Goal: Book appointment/travel/reservation

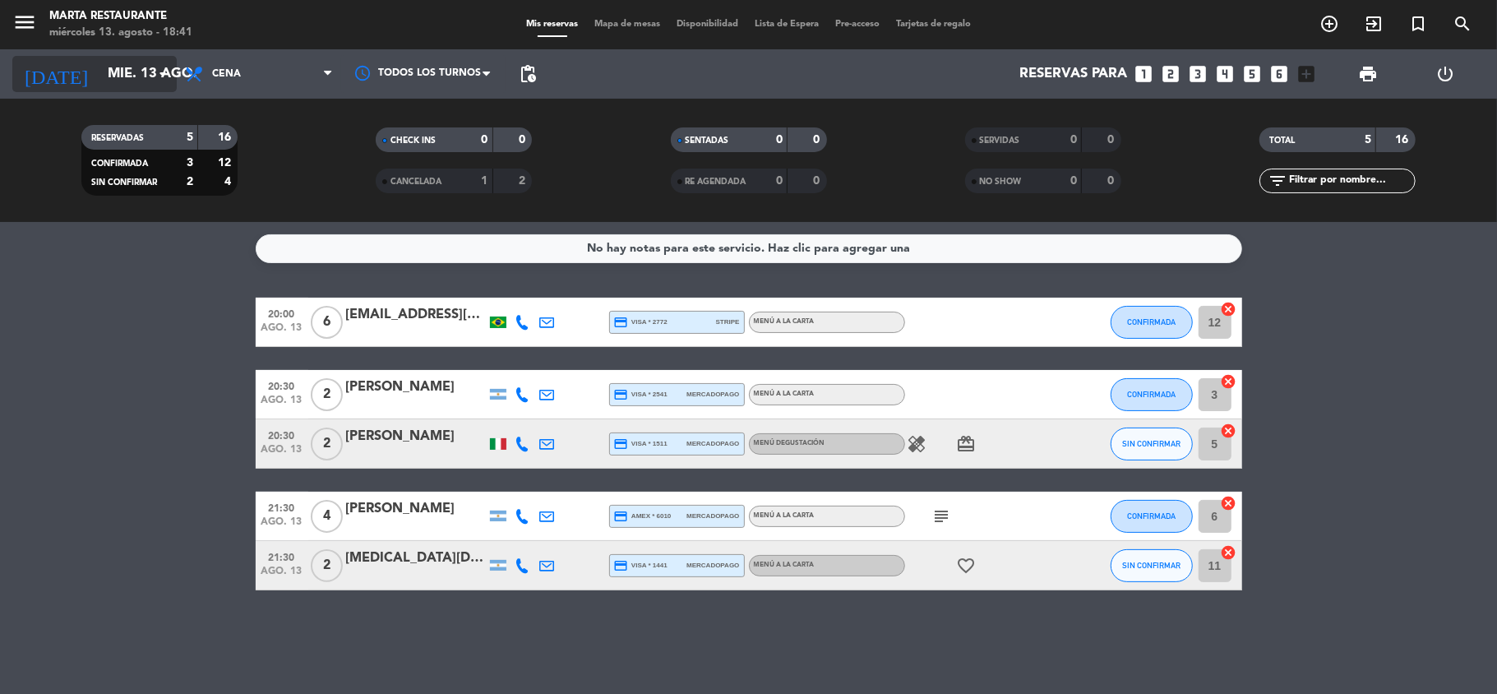
click at [99, 89] on input "mié. 13 ago." at bounding box center [188, 74] width 178 height 32
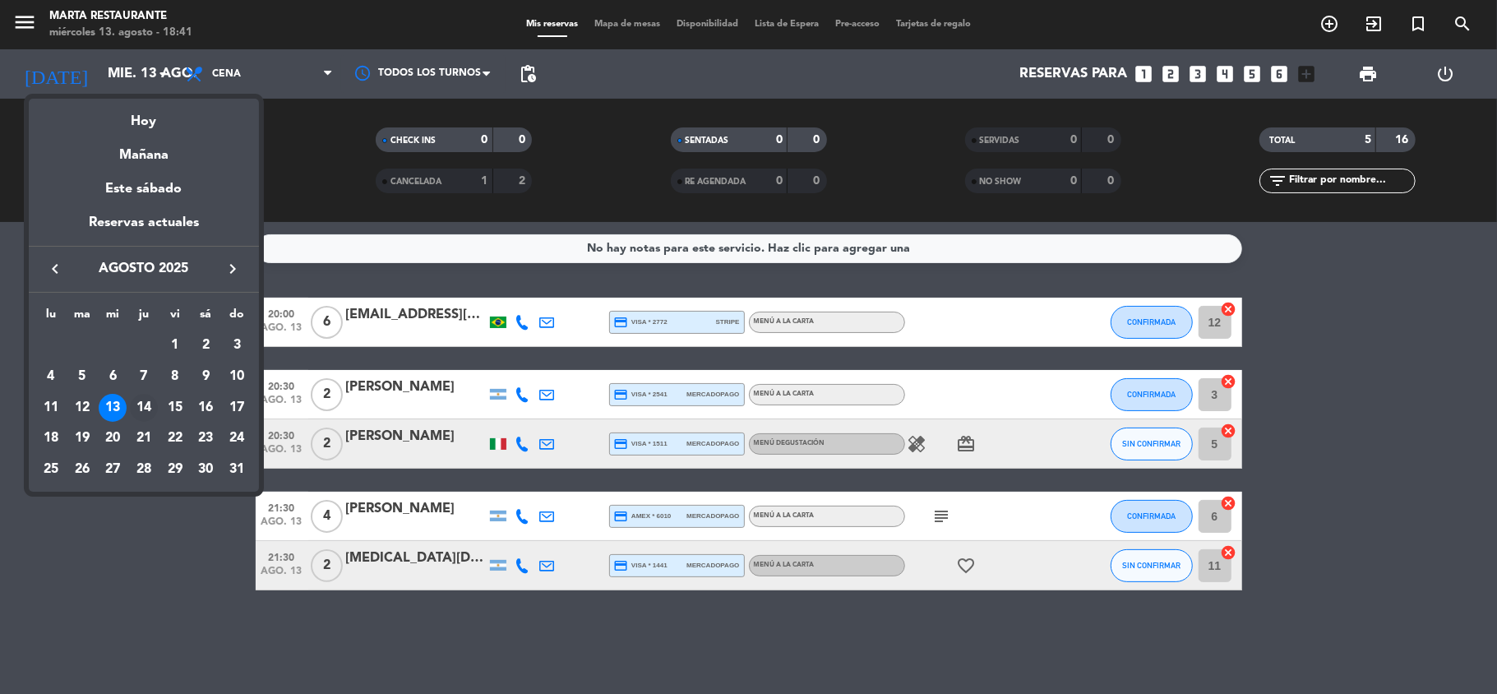
click at [136, 405] on div "14" at bounding box center [144, 408] width 28 height 28
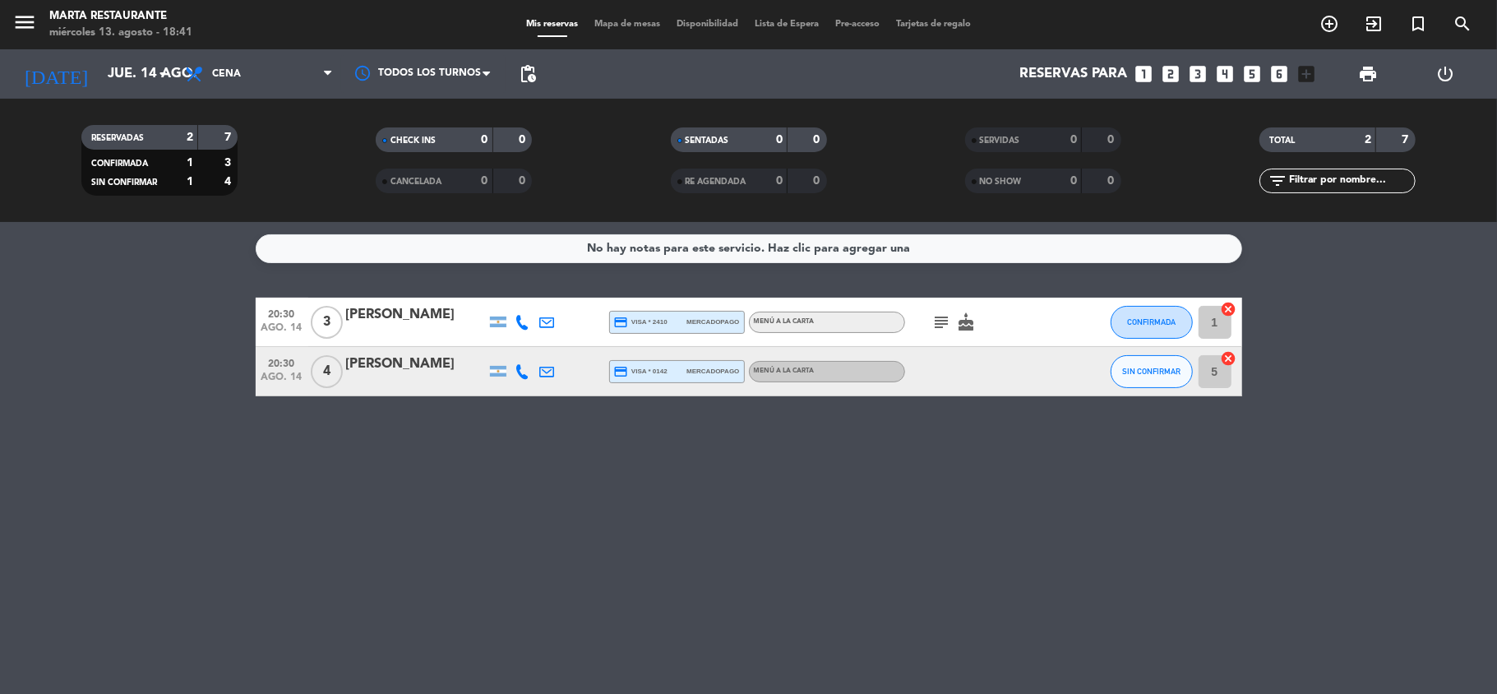
click at [938, 317] on icon "subject" at bounding box center [942, 322] width 20 height 20
click at [117, 60] on input "jue. 14 ago." at bounding box center [188, 74] width 178 height 32
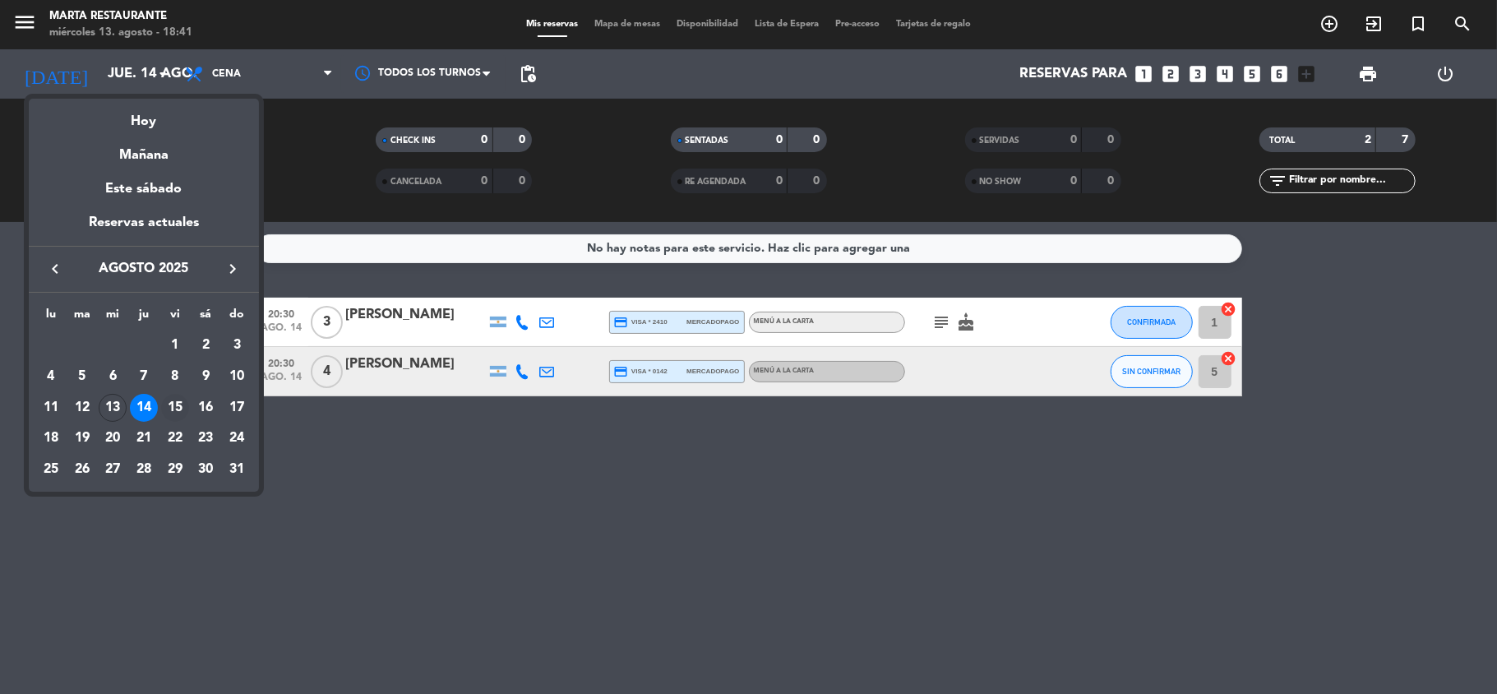
click at [176, 402] on div "15" at bounding box center [175, 408] width 28 height 28
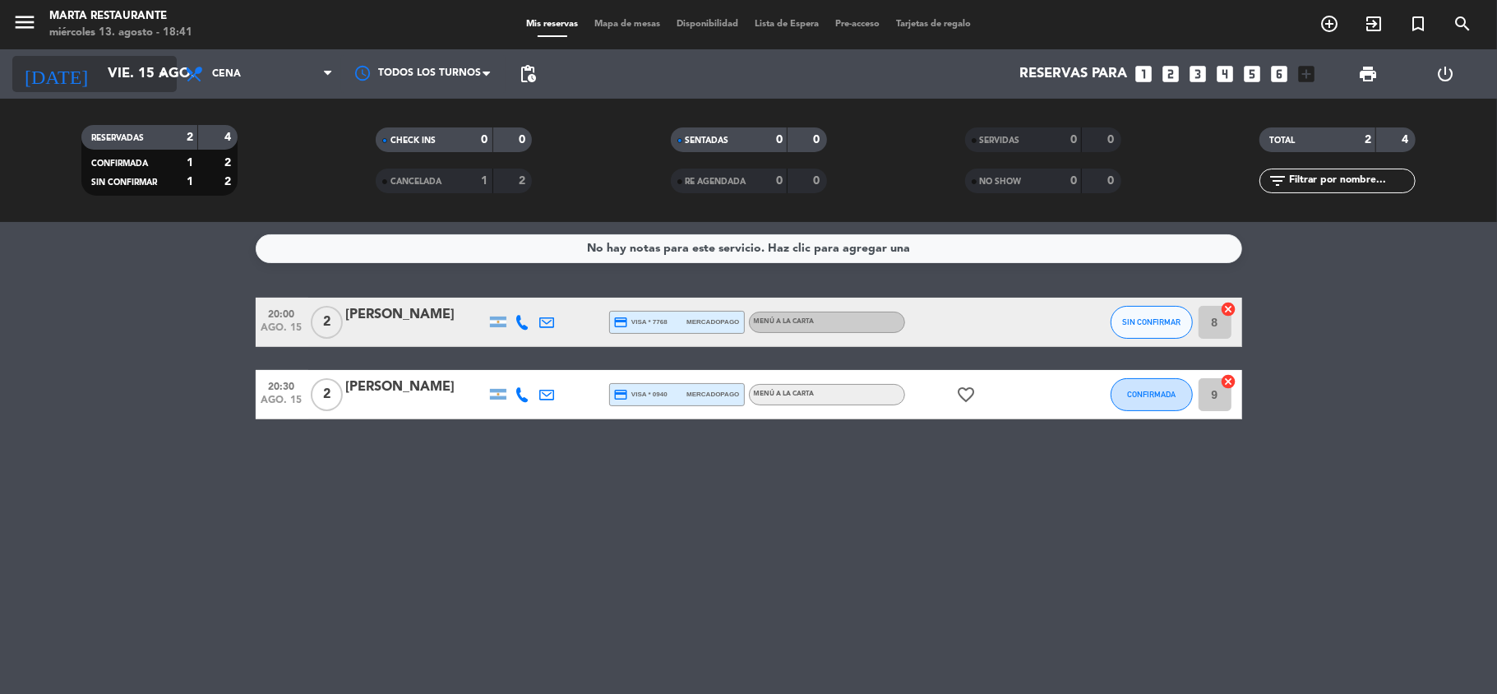
click at [136, 81] on input "vie. 15 ago." at bounding box center [188, 74] width 178 height 32
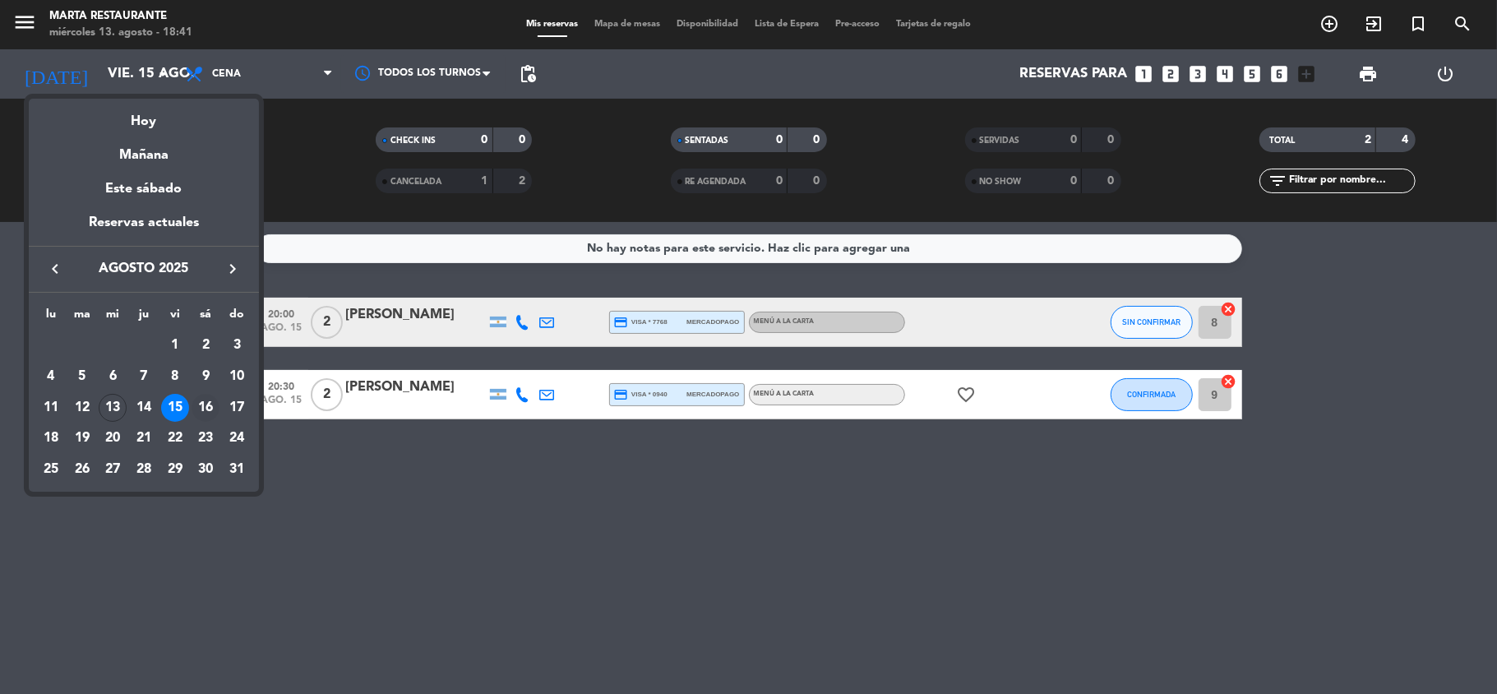
click at [201, 412] on div "16" at bounding box center [206, 408] width 28 height 28
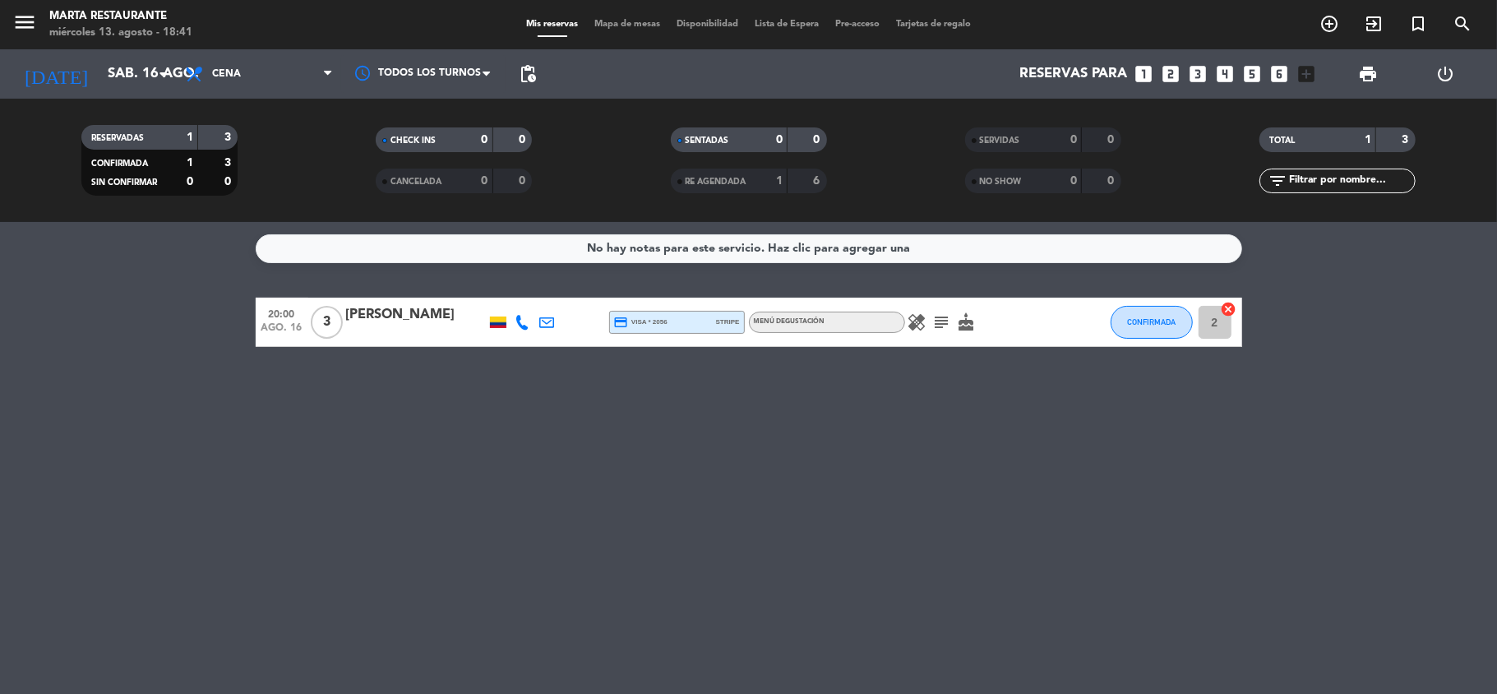
click at [948, 326] on icon "subject" at bounding box center [942, 322] width 20 height 20
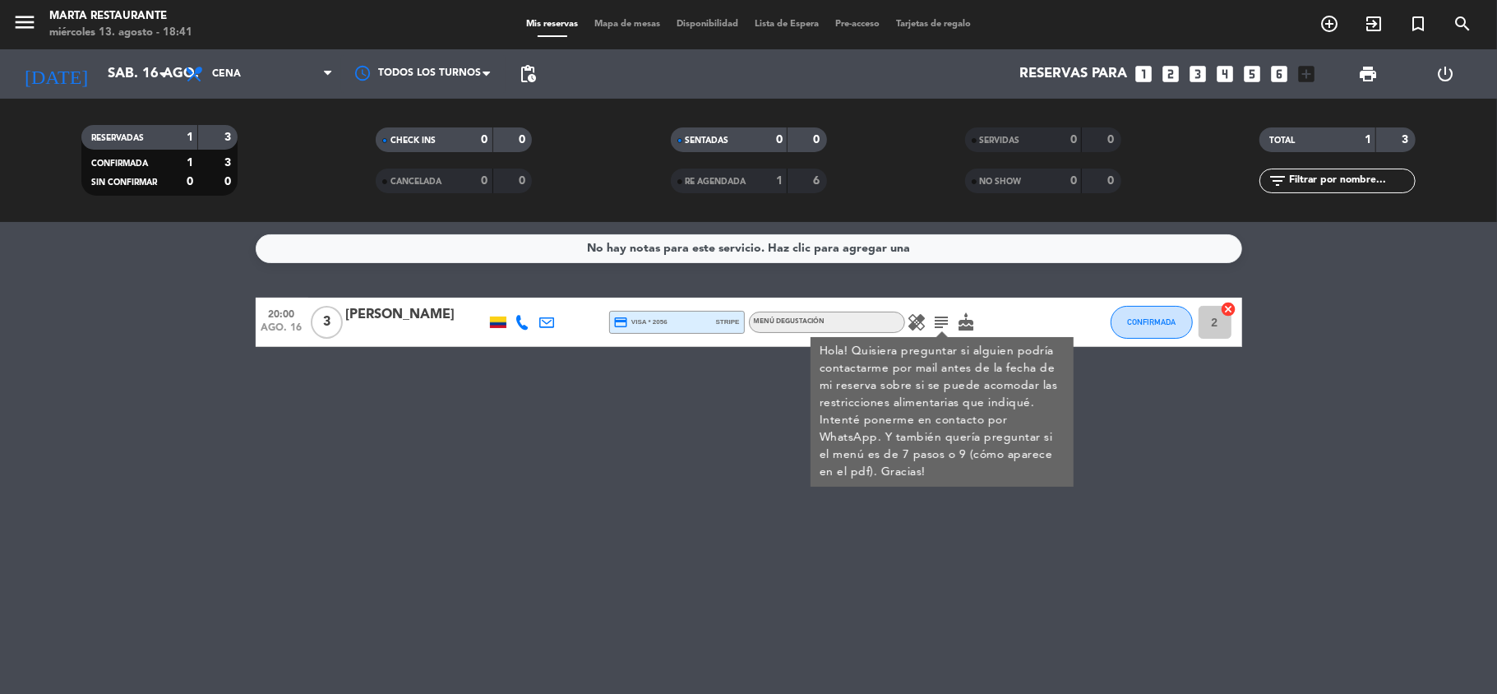
click at [948, 326] on icon "subject" at bounding box center [942, 322] width 20 height 20
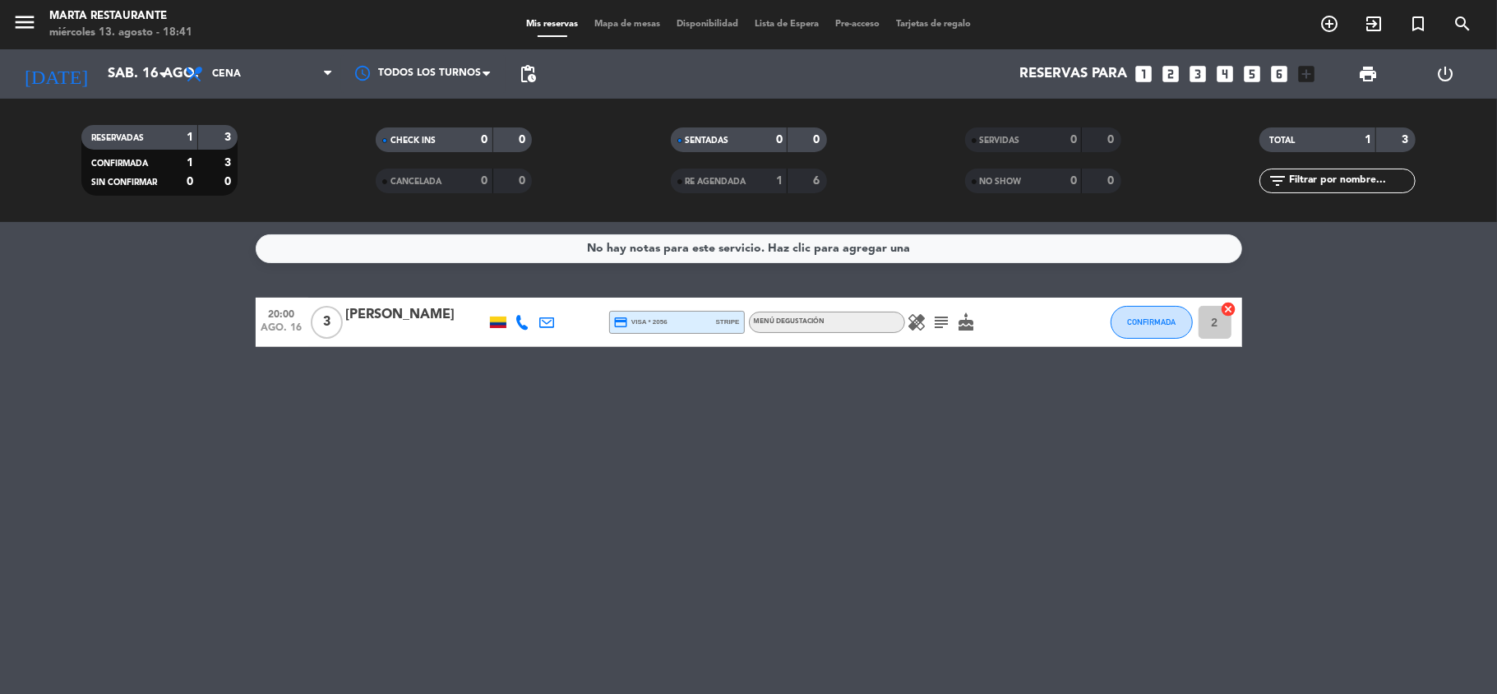
click at [948, 326] on icon "subject" at bounding box center [942, 322] width 20 height 20
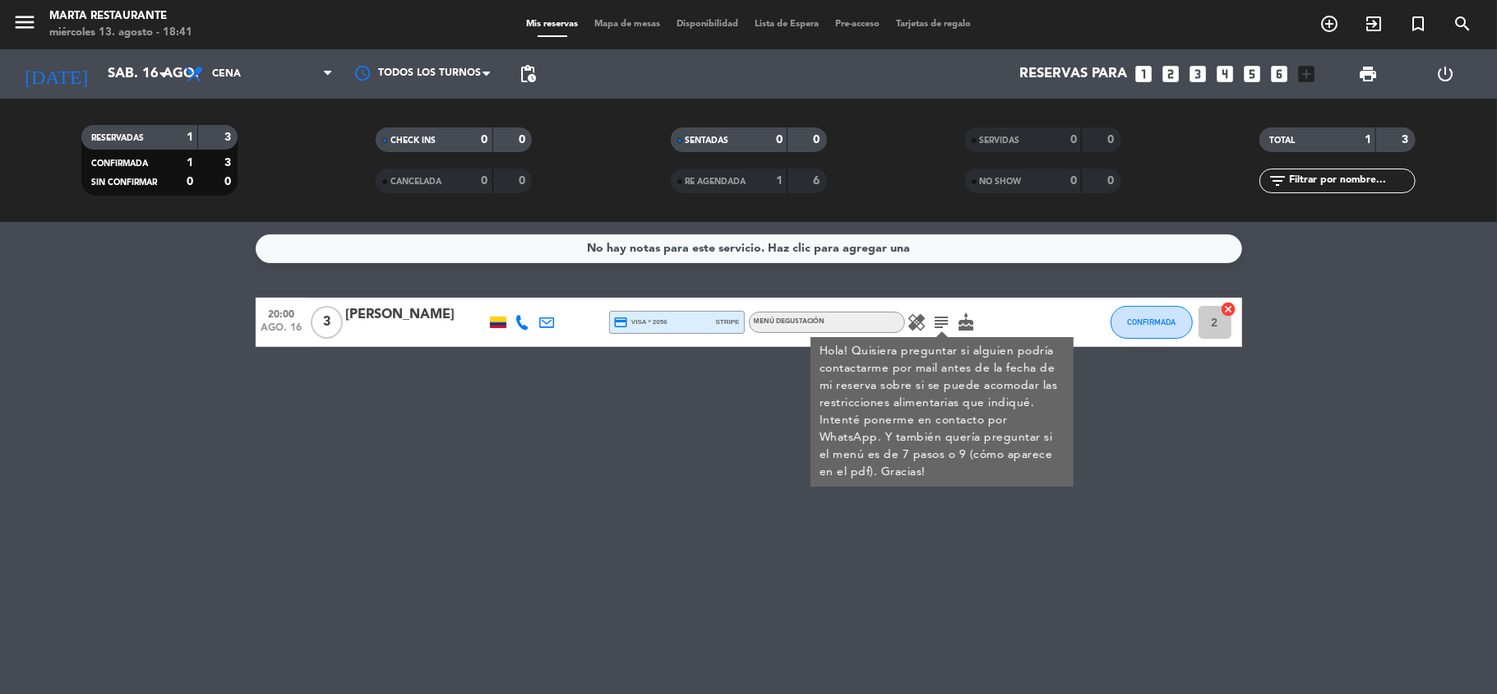
click at [922, 324] on icon "healing" at bounding box center [918, 322] width 20 height 20
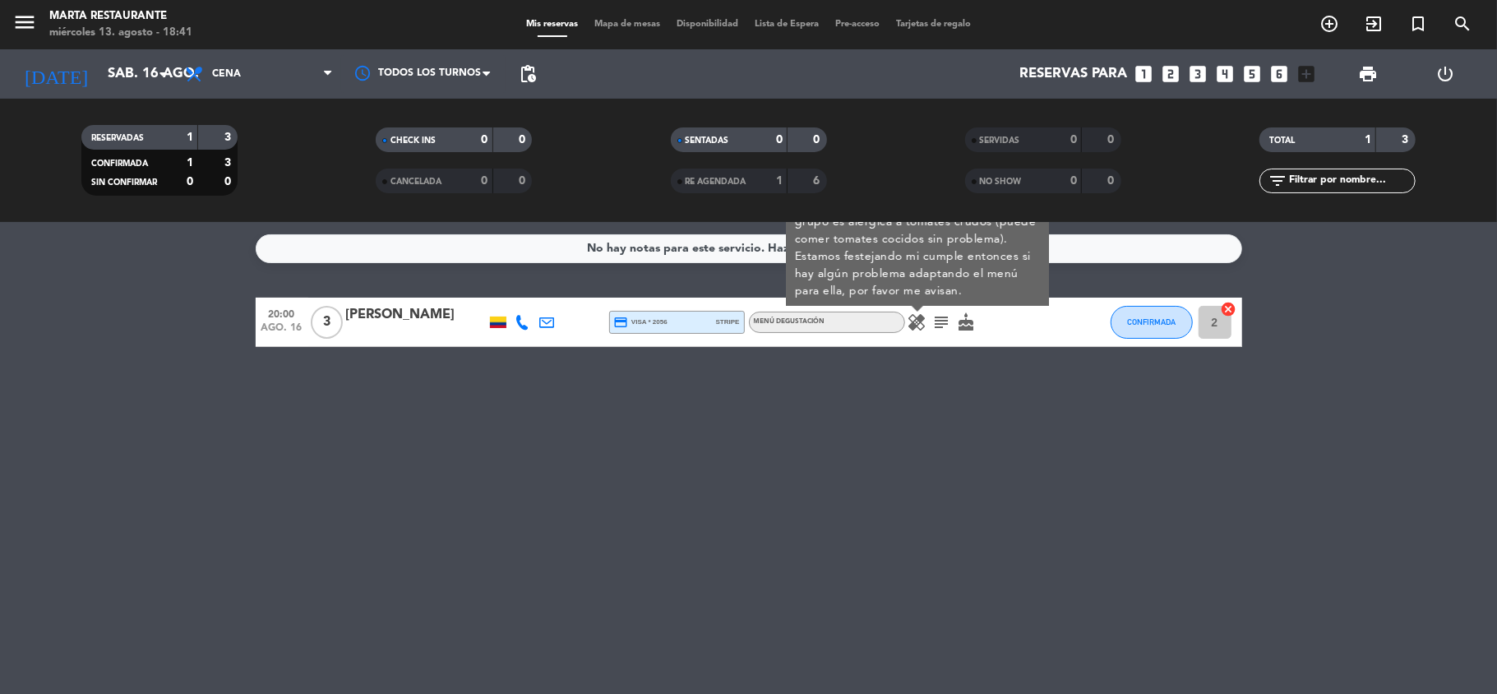
click at [972, 322] on icon "cake" at bounding box center [967, 322] width 20 height 20
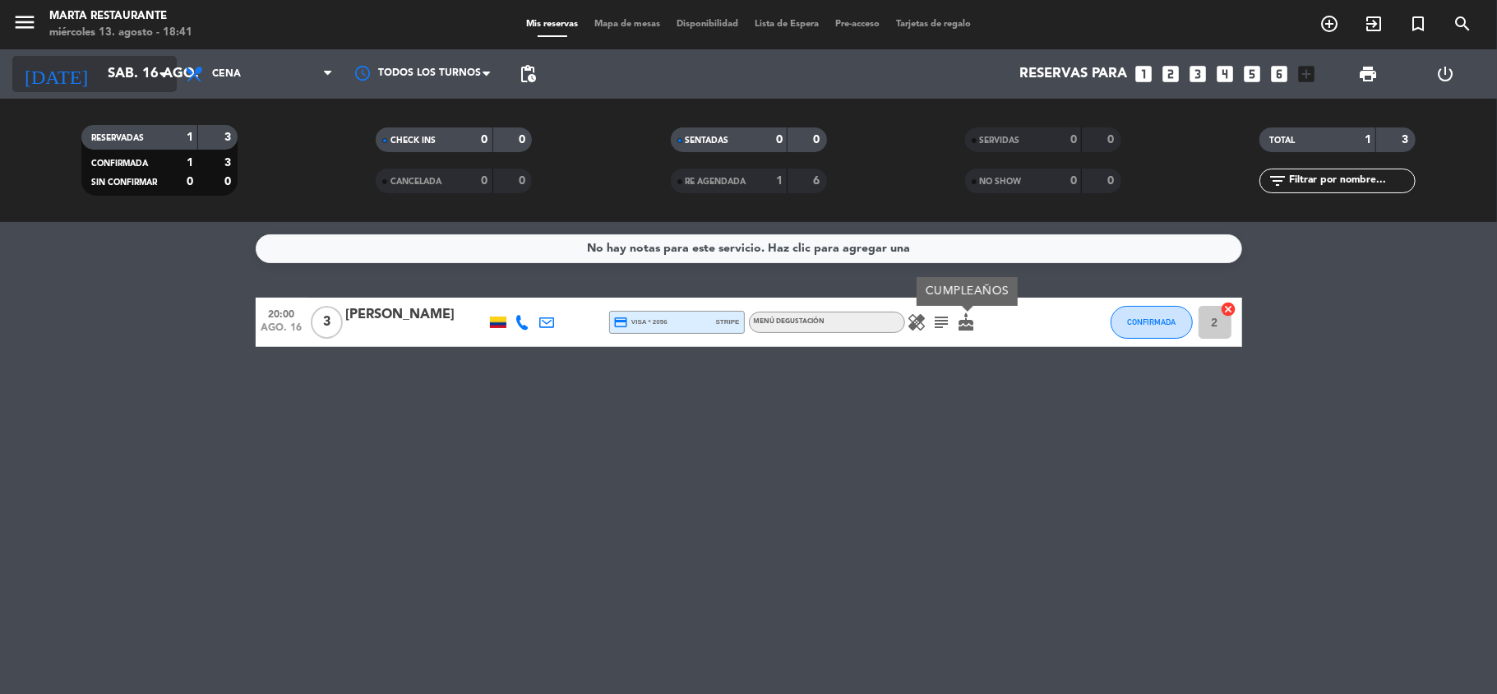
click at [122, 89] on input "sáb. 16 ago." at bounding box center [188, 74] width 178 height 32
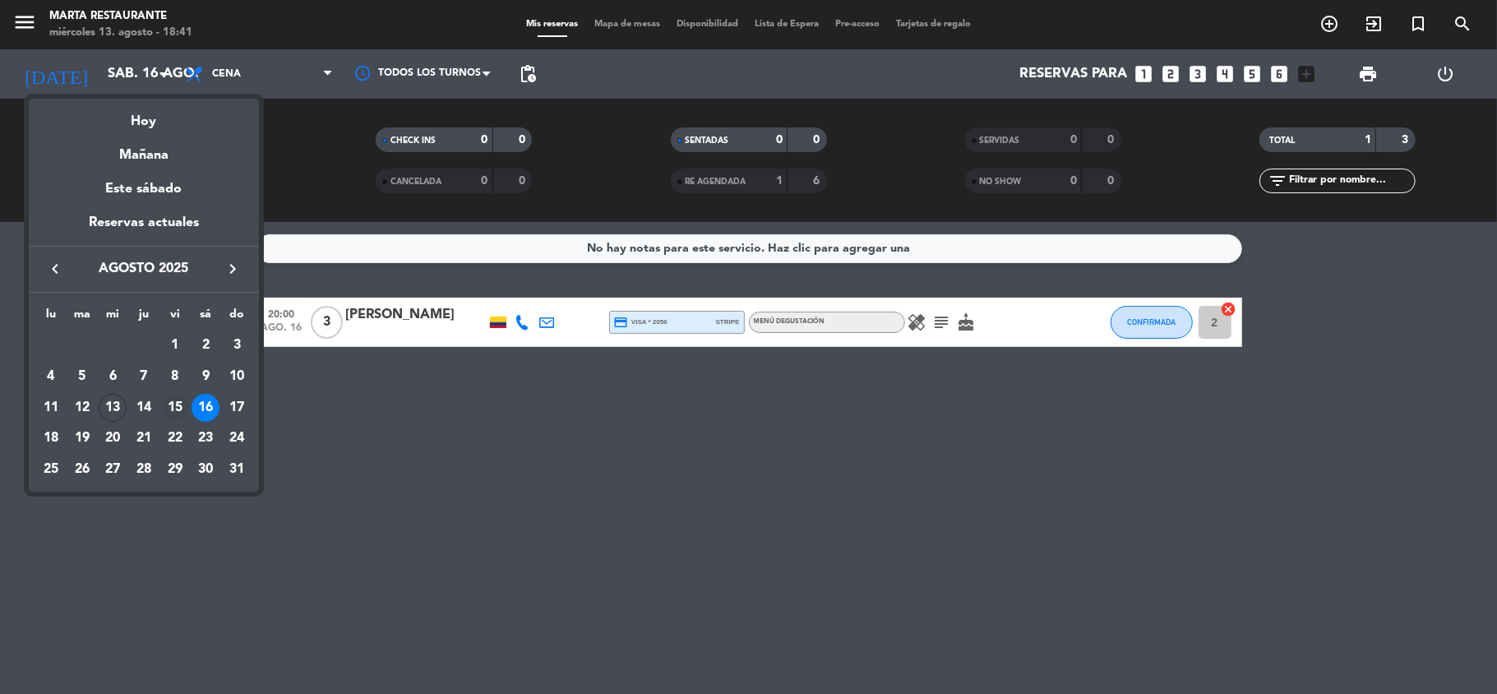
click at [171, 396] on div "15" at bounding box center [175, 408] width 28 height 28
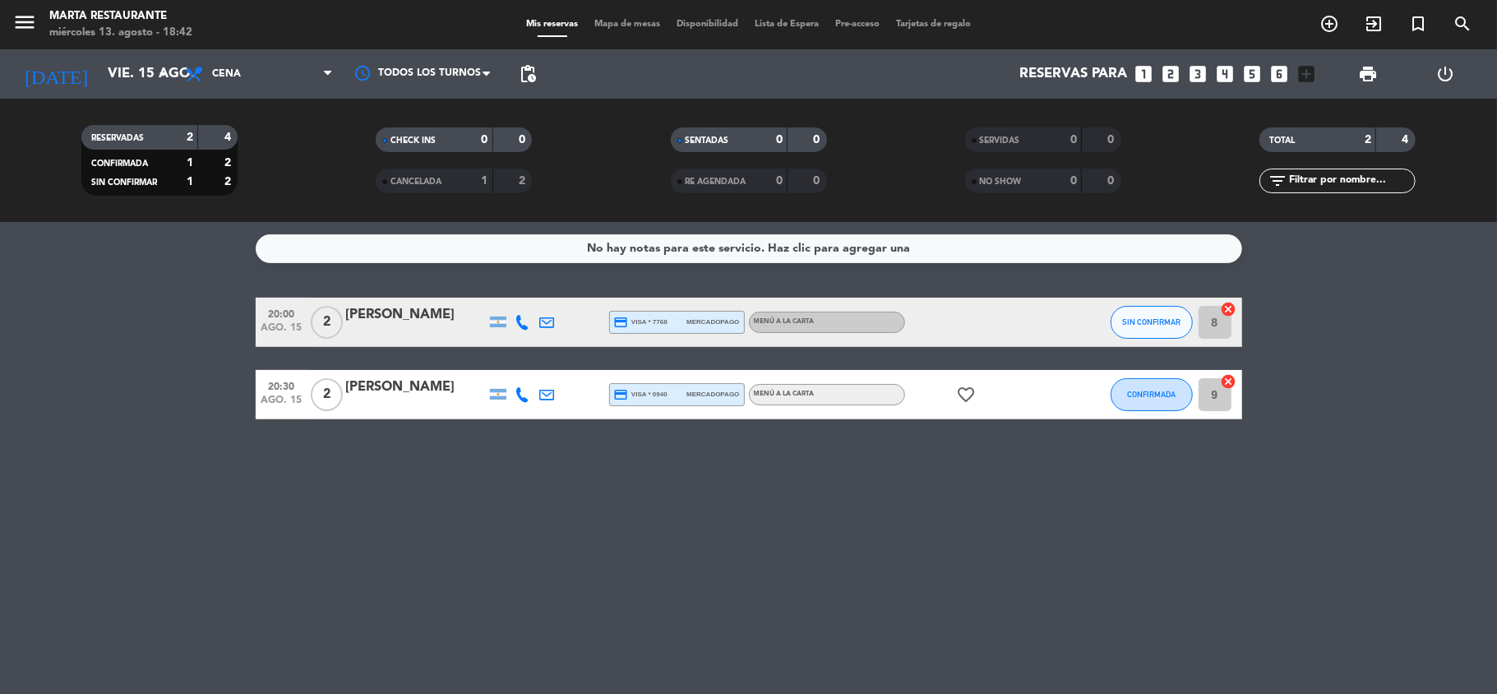
click at [162, 93] on div "[DATE] [DATE] arrow_drop_down" at bounding box center [94, 73] width 164 height 49
click at [150, 83] on input "vie. 15 ago." at bounding box center [188, 74] width 178 height 32
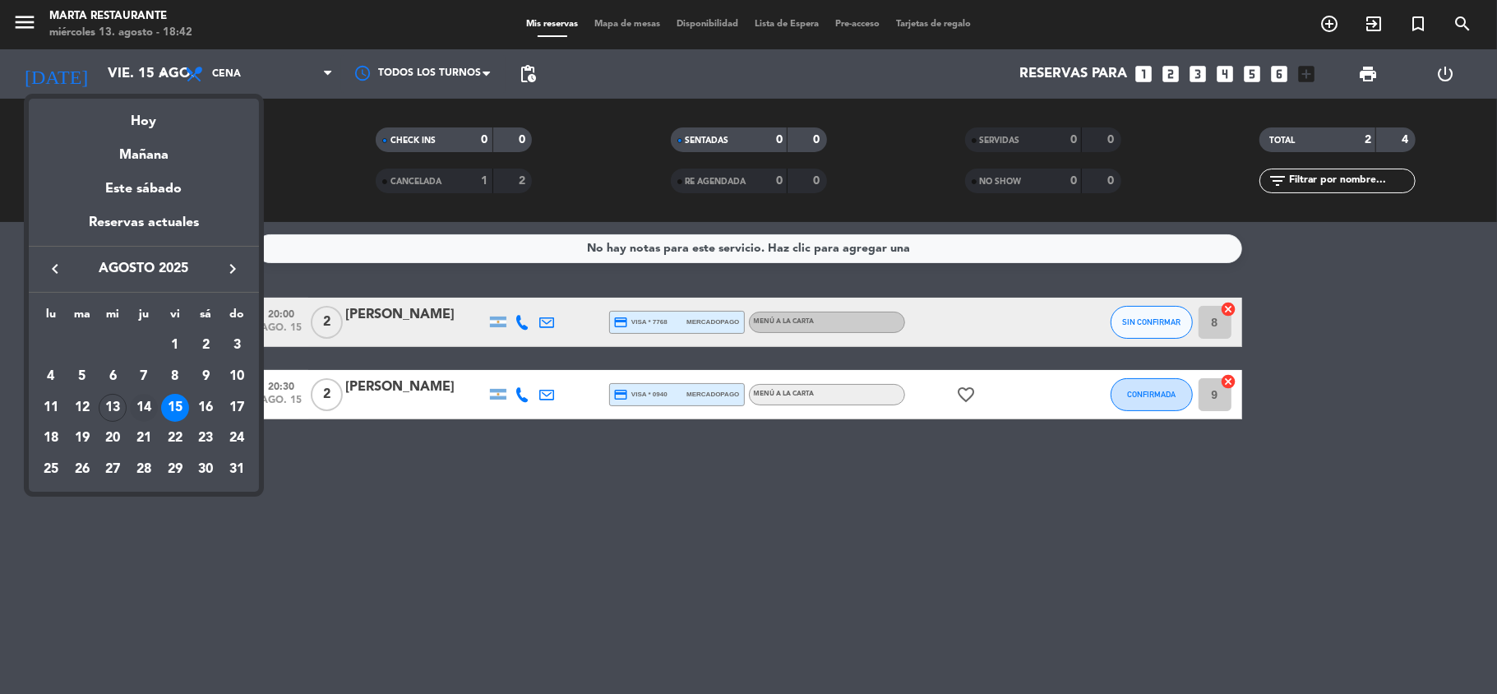
click at [145, 400] on div "14" at bounding box center [144, 408] width 28 height 28
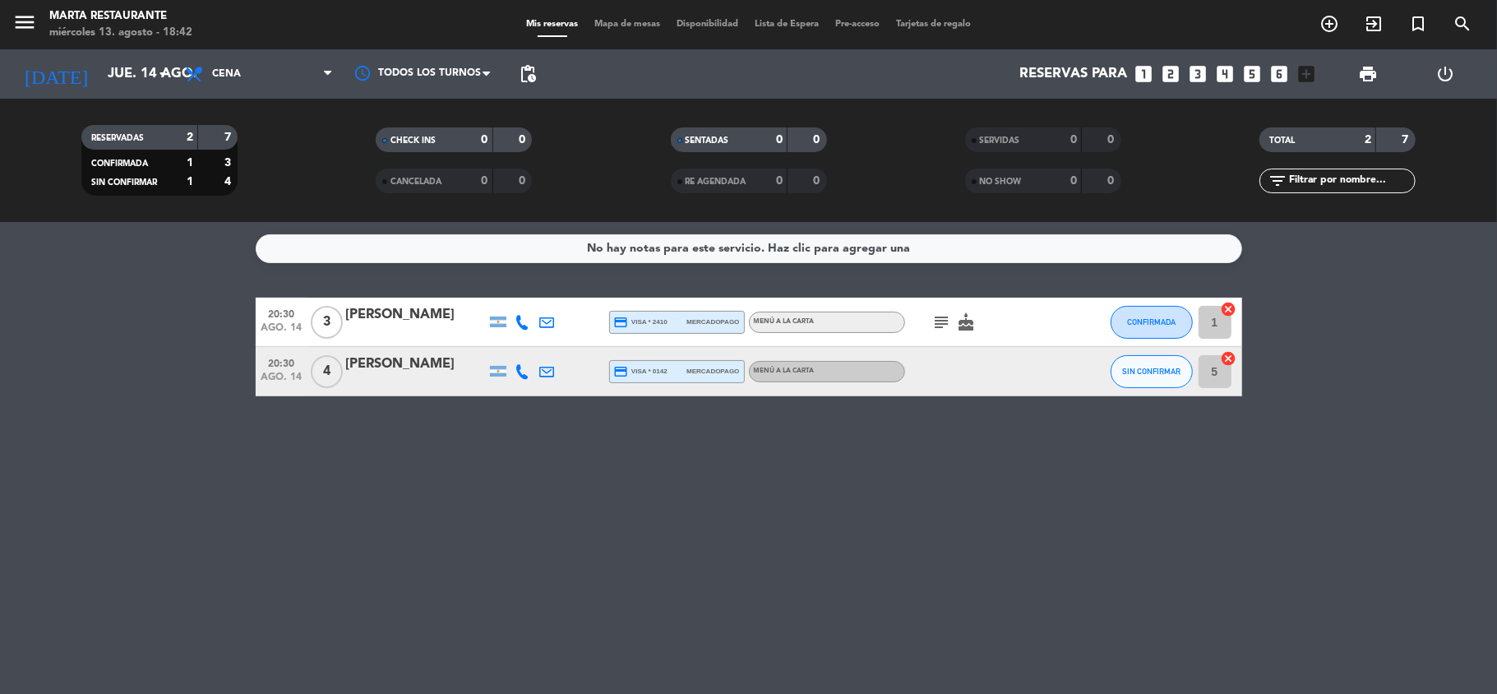
click at [941, 327] on icon "subject" at bounding box center [942, 322] width 20 height 20
click at [957, 322] on icon "cake" at bounding box center [967, 322] width 20 height 20
click at [120, 70] on input "jue. 14 ago." at bounding box center [188, 74] width 178 height 32
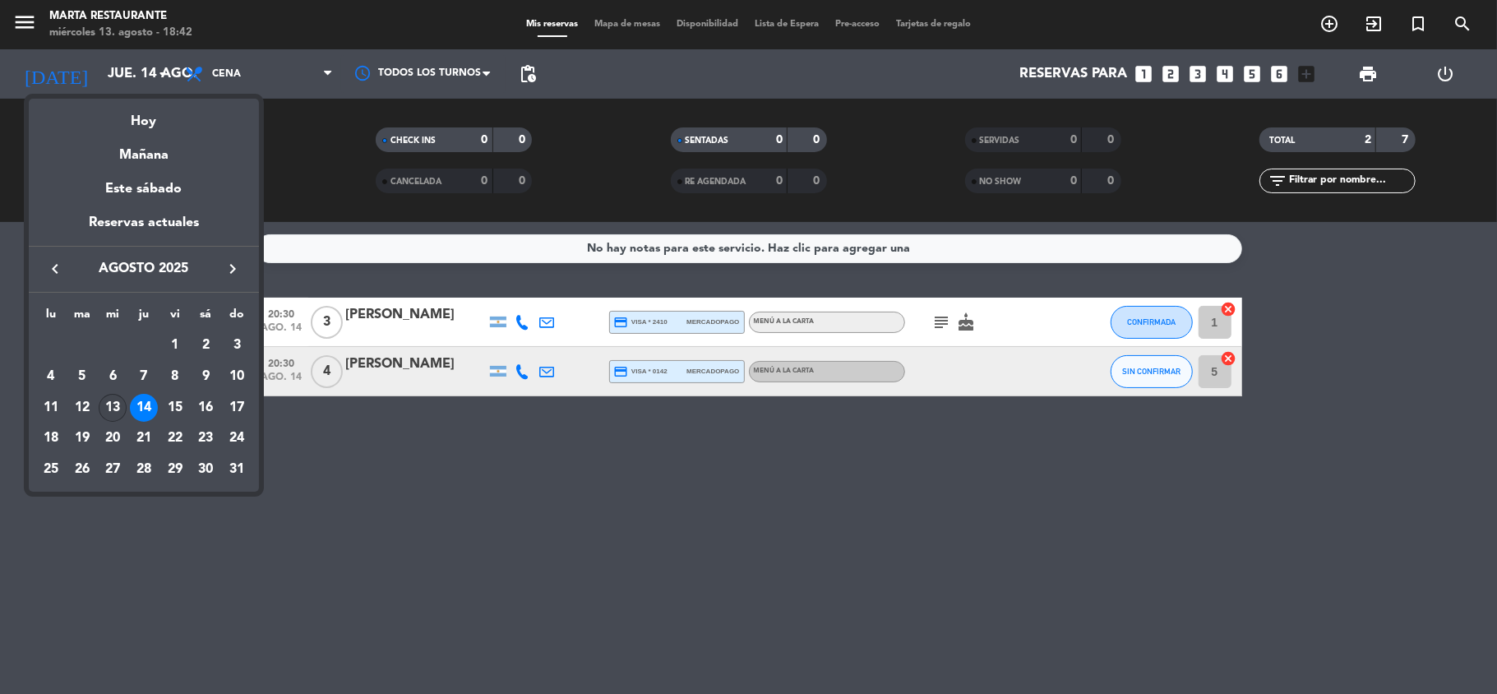
click at [113, 406] on div "13" at bounding box center [113, 408] width 28 height 28
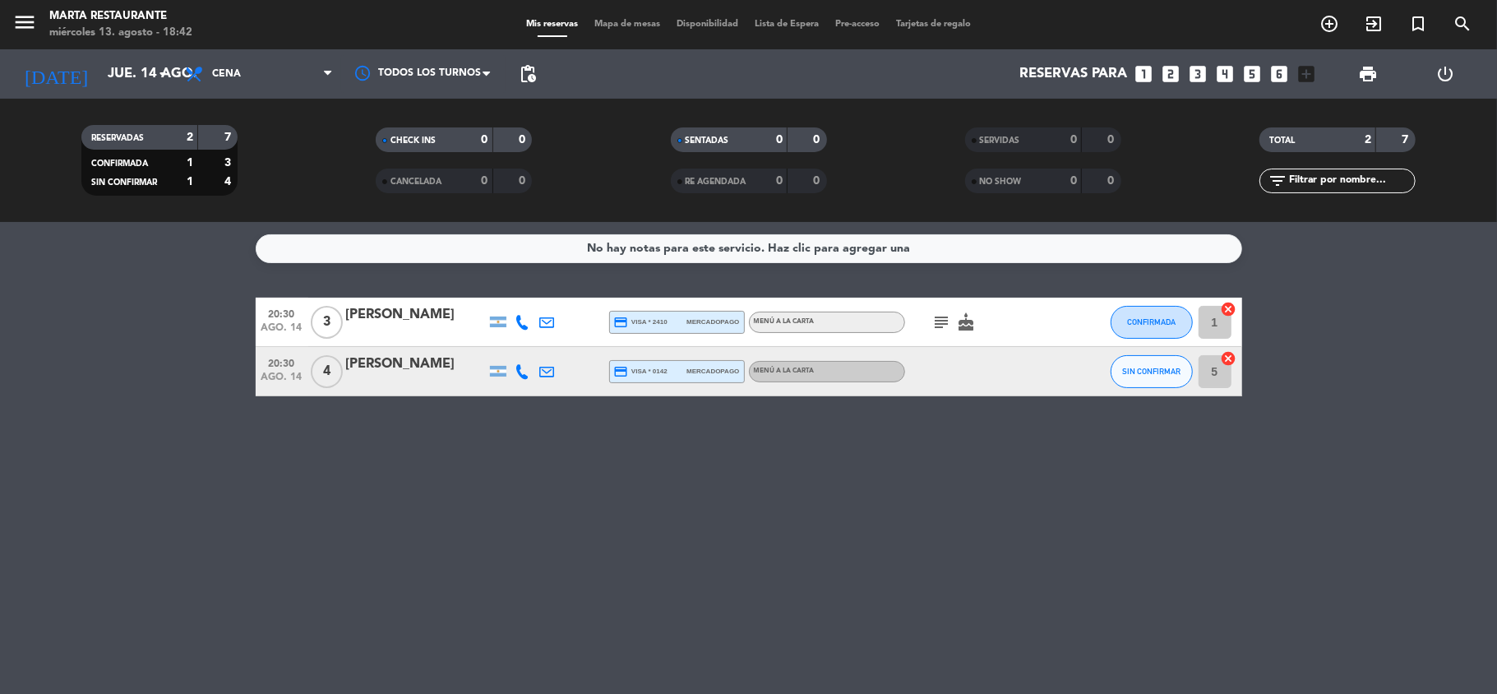
type input "mié. 13 ago."
